Goal: Information Seeking & Learning: Learn about a topic

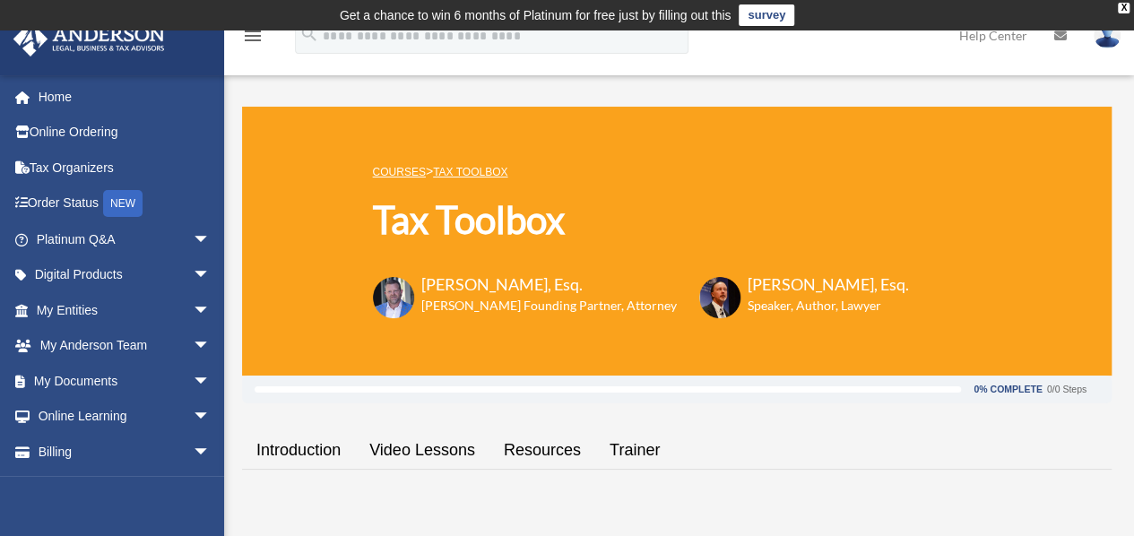
click at [782, 298] on h6 "Speaker, Author, Lawyer" at bounding box center [816, 306] width 139 height 18
click at [495, 169] on link "Tax Toolbox" at bounding box center [470, 172] width 74 height 13
